Goal: Find specific page/section: Find specific page/section

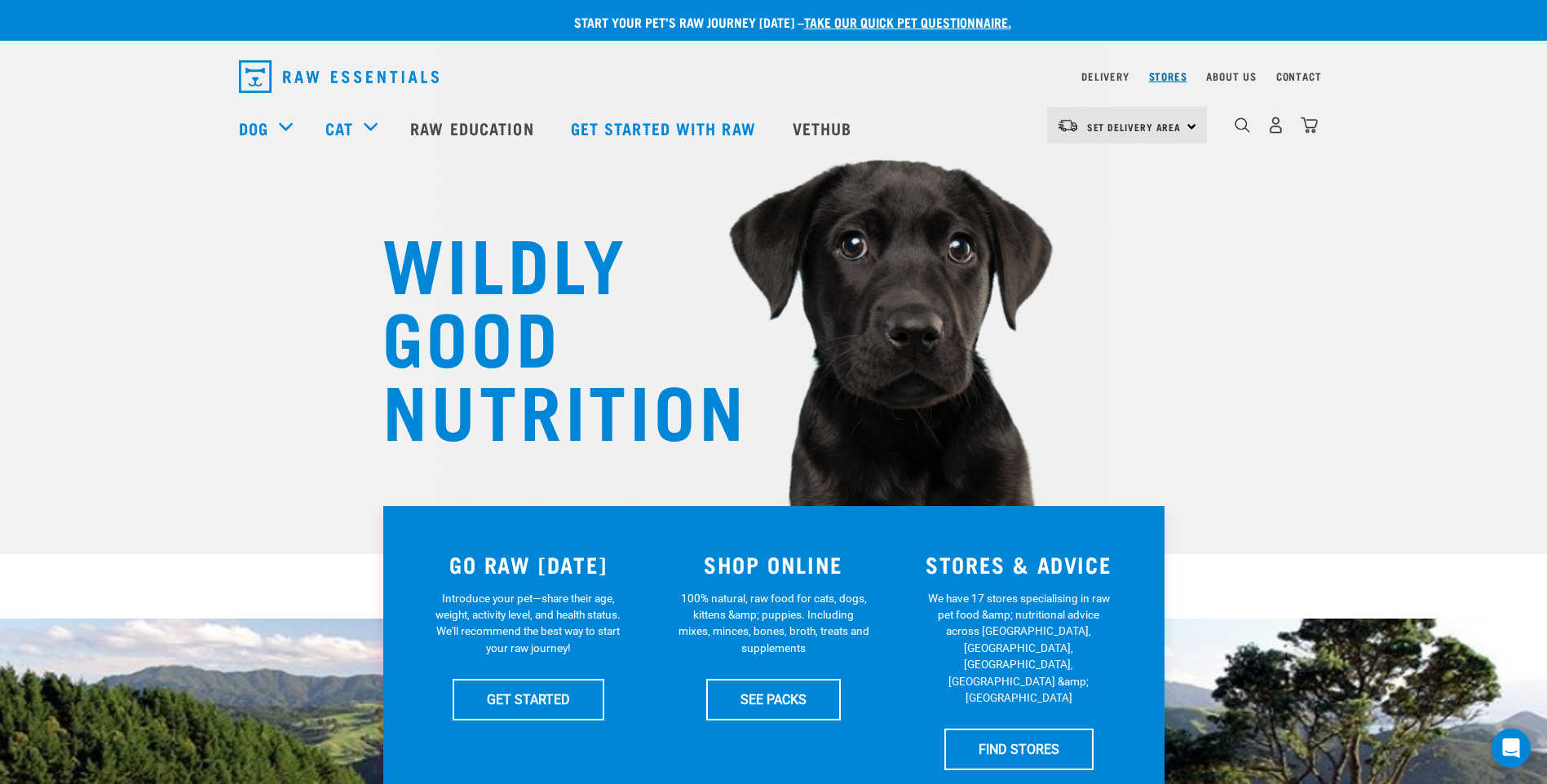
click at [1159, 76] on link "Stores" at bounding box center [1169, 76] width 38 height 6
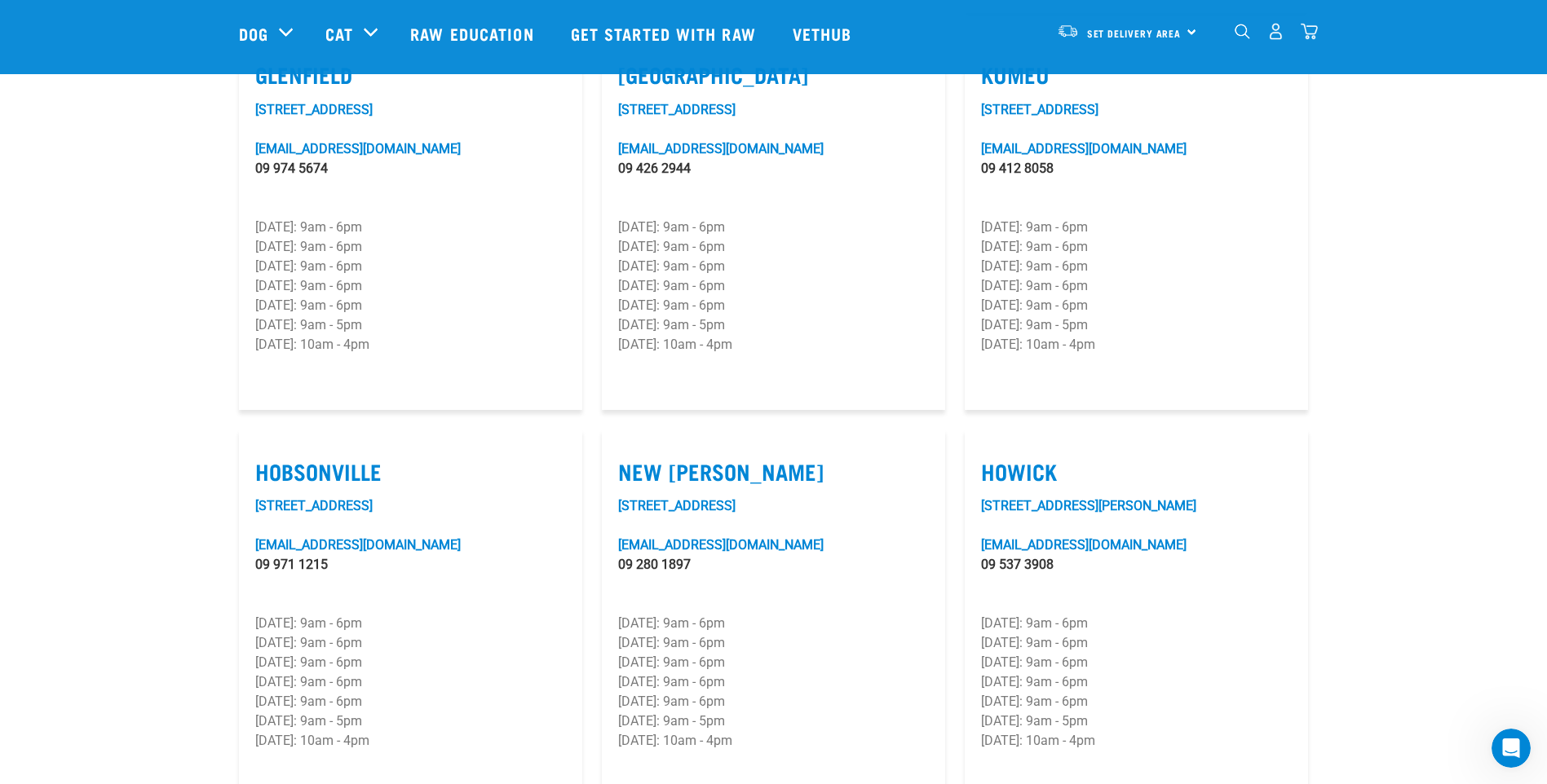
scroll to position [978, 0]
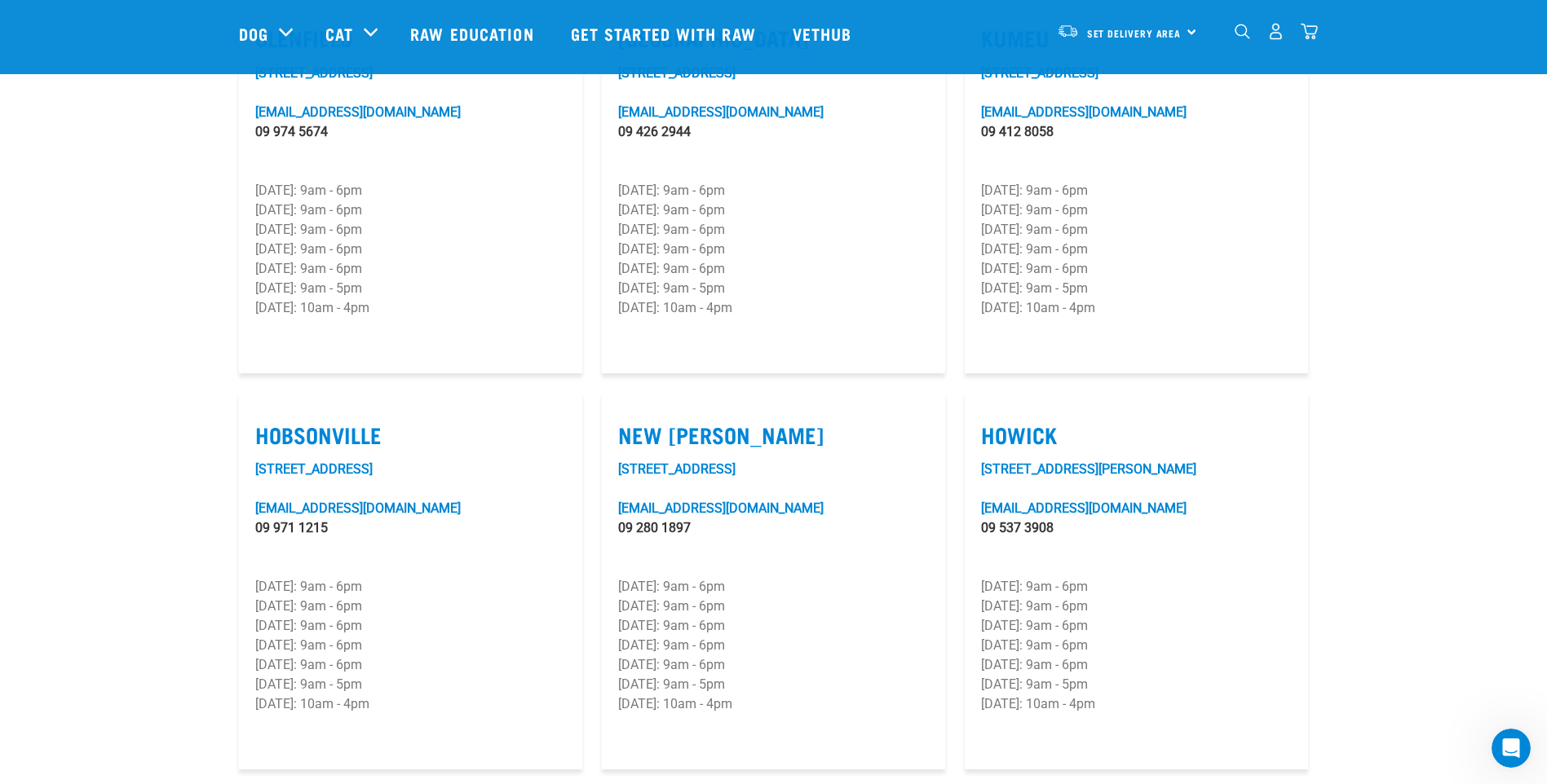
click at [204, 462] on section "[PERSON_NAME] [STREET_ADDRESS][EMAIL_ADDRESS][DOMAIN_NAME] 09 974 5665 [DATE]: …" at bounding box center [773, 767] width 1547 height 2405
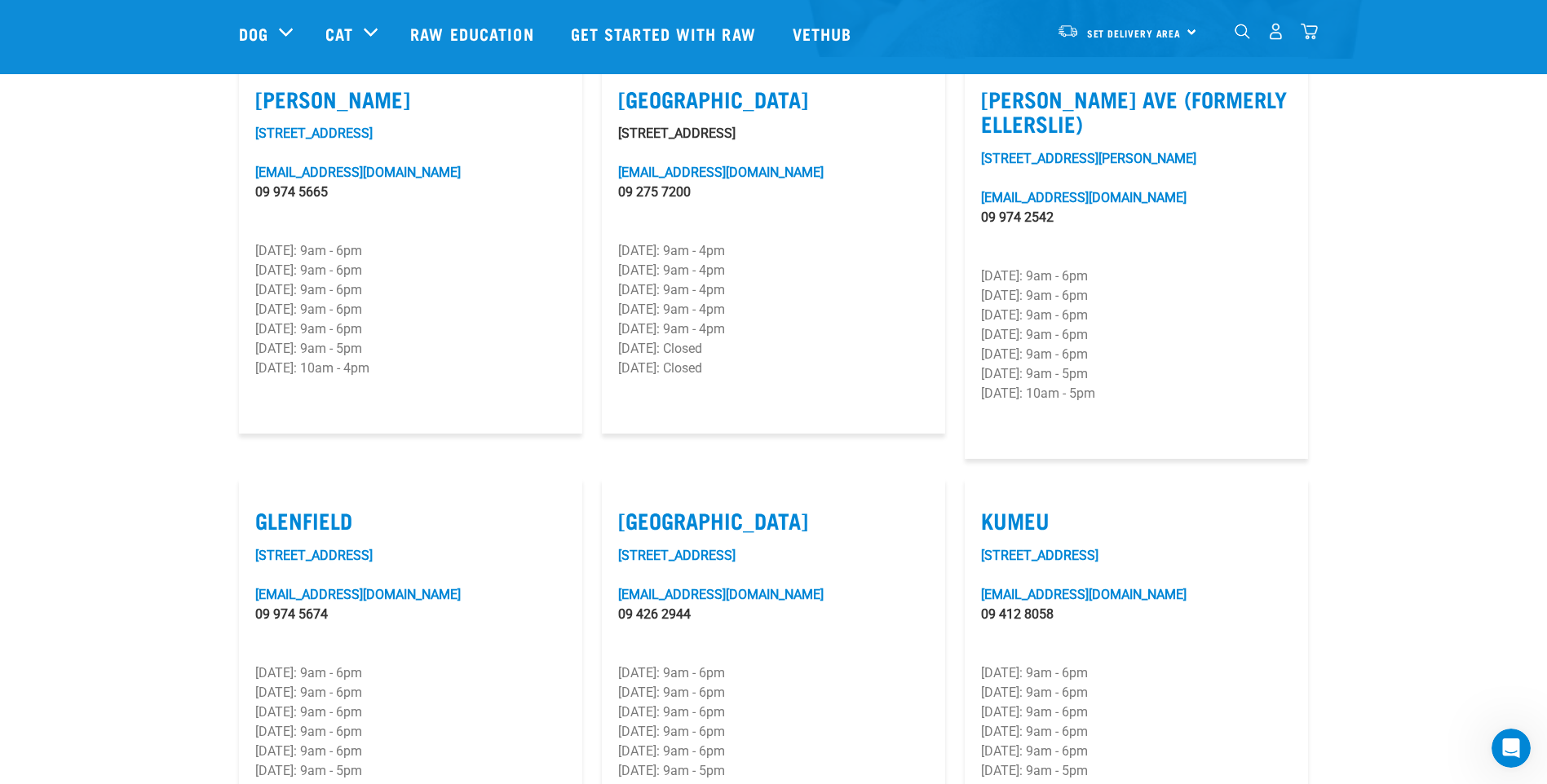
scroll to position [489, 0]
